Goal: Transaction & Acquisition: Obtain resource

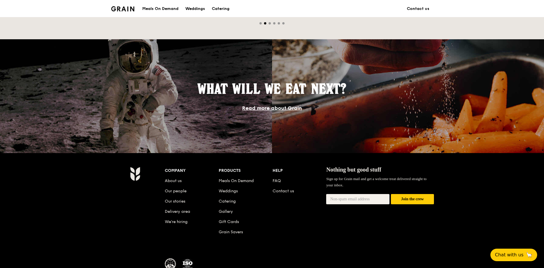
scroll to position [456, 0]
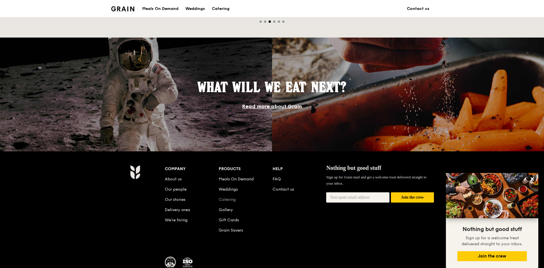
click at [226, 199] on link "Catering" at bounding box center [227, 199] width 17 height 5
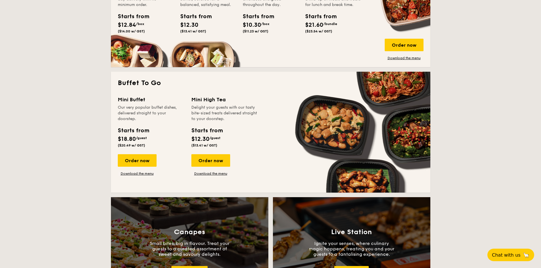
scroll to position [313, 0]
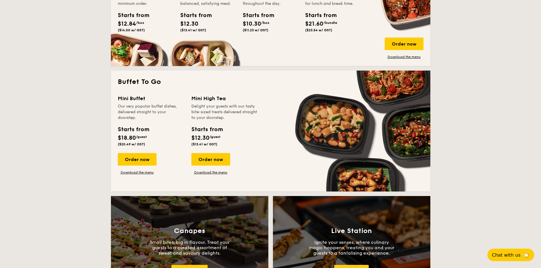
drag, startPoint x: 206, startPoint y: 173, endPoint x: 209, endPoint y: 170, distance: 3.6
click at [206, 173] on link "Download the menu" at bounding box center [210, 172] width 39 height 5
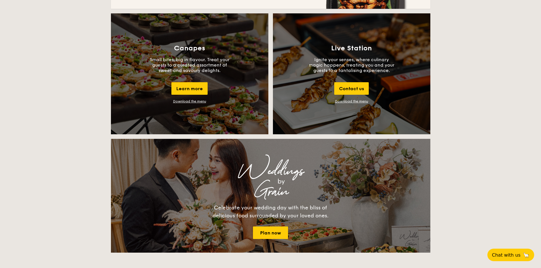
scroll to position [513, 0]
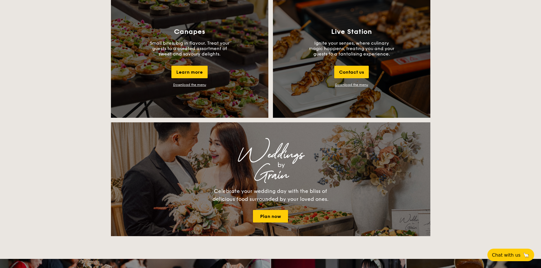
click at [195, 86] on div "Download the menu" at bounding box center [189, 85] width 33 height 4
